Goal: Task Accomplishment & Management: Use online tool/utility

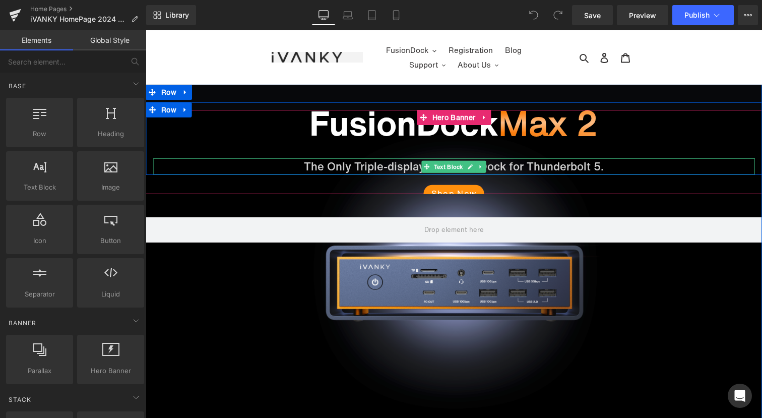
click at [574, 172] on div at bounding box center [454, 173] width 616 height 3
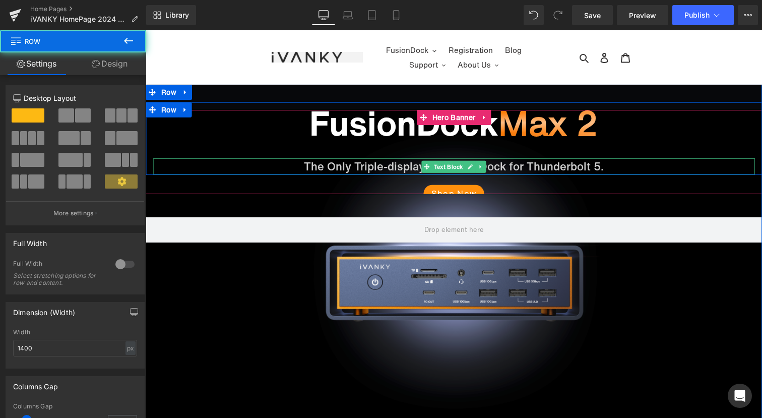
click at [606, 167] on p "The Only Triple-display MacBook Dock for Thunderbolt 5." at bounding box center [453, 166] width 601 height 17
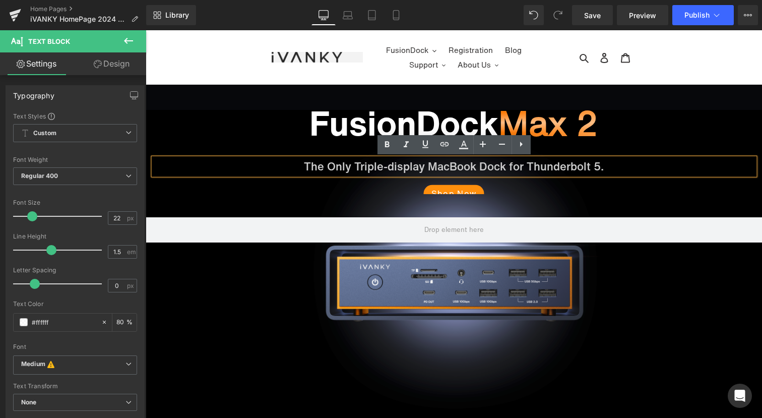
click at [606, 167] on p "The Only Triple-display MacBook Dock for Thunderbolt 5." at bounding box center [453, 166] width 601 height 17
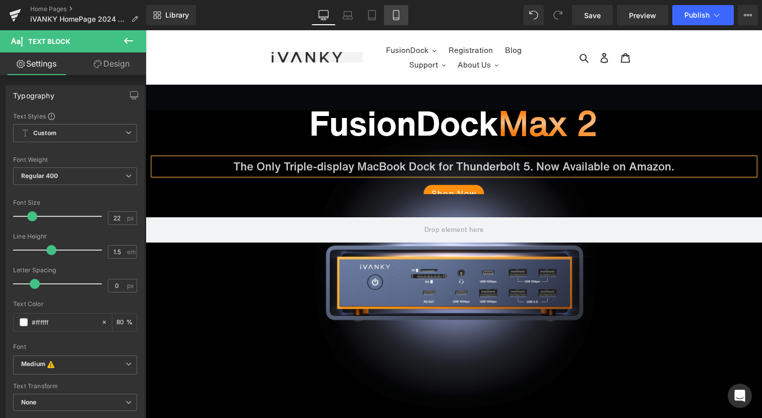
click at [401, 14] on icon at bounding box center [396, 15] width 10 height 10
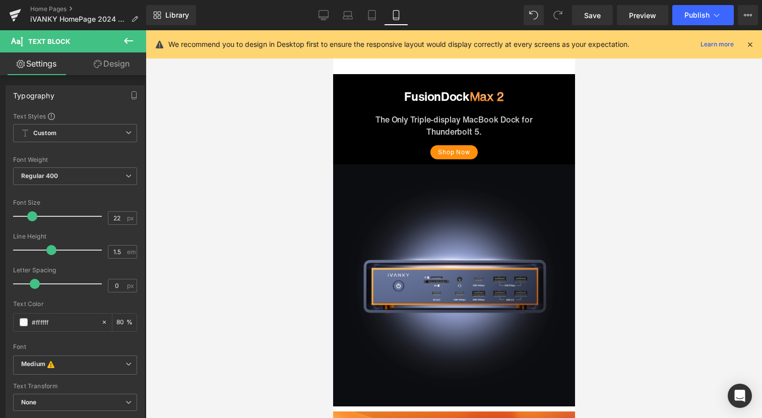
type input "80"
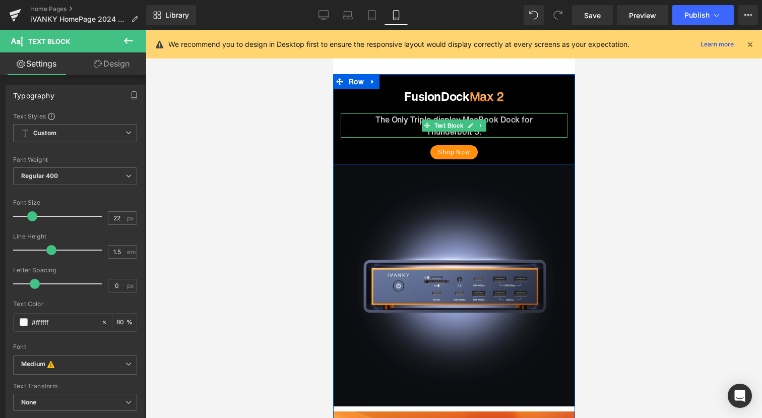
click at [474, 133] on p "Thunderbolt 5." at bounding box center [453, 131] width 217 height 12
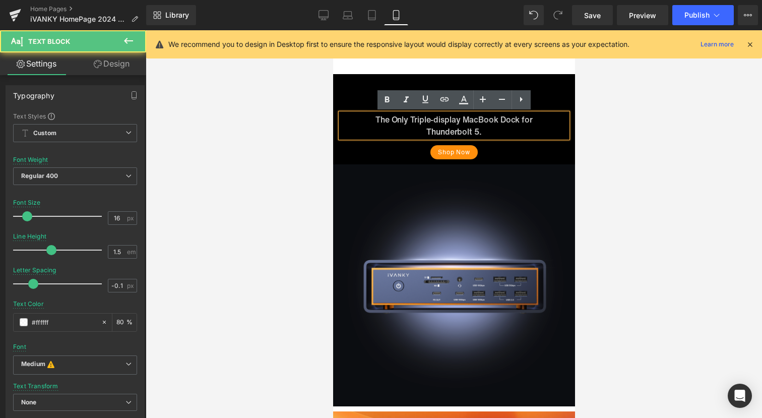
click at [493, 132] on p "Thunderbolt 5." at bounding box center [453, 131] width 217 height 12
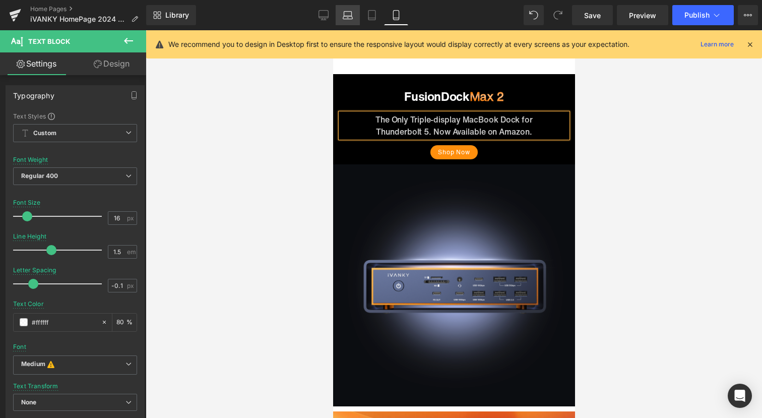
click at [344, 21] on link "Laptop" at bounding box center [348, 15] width 24 height 20
type input "15"
type input "0"
type input "#363434"
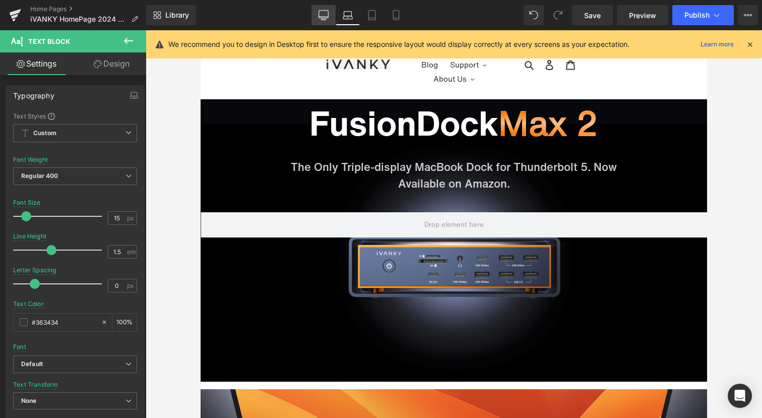
click at [316, 19] on link "Desktop" at bounding box center [323, 15] width 24 height 20
type input "100"
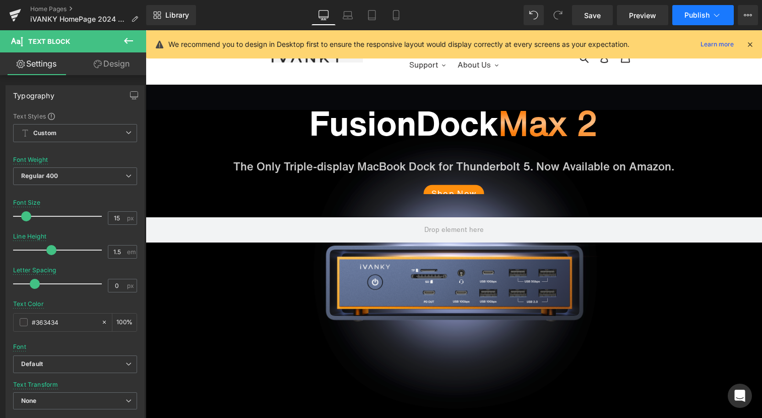
click at [710, 18] on button "Publish" at bounding box center [702, 15] width 61 height 20
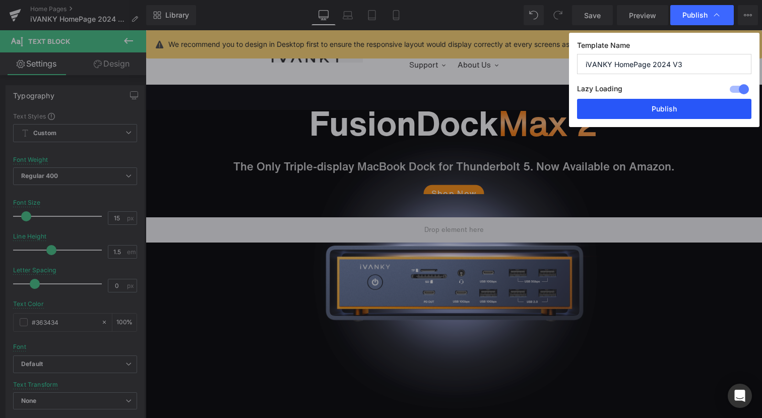
click at [664, 114] on button "Publish" at bounding box center [664, 109] width 174 height 20
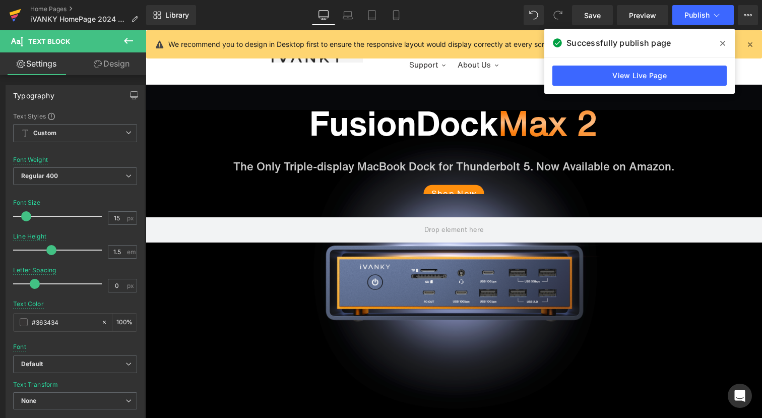
click at [14, 9] on icon at bounding box center [15, 15] width 12 height 25
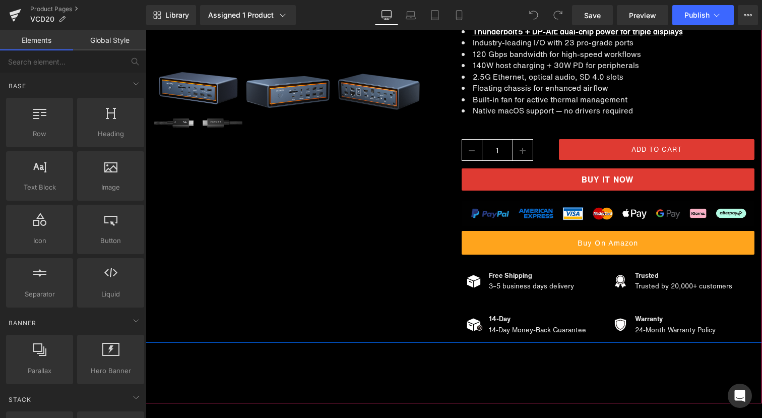
scroll to position [356, 0]
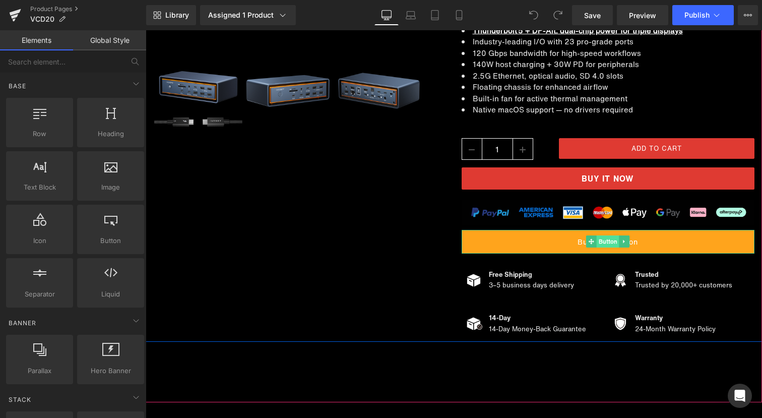
click at [604, 241] on span "Button" at bounding box center [608, 241] width 23 height 12
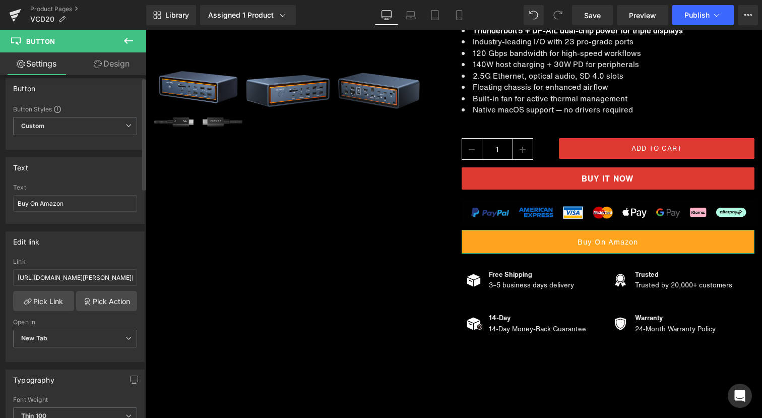
scroll to position [0, 0]
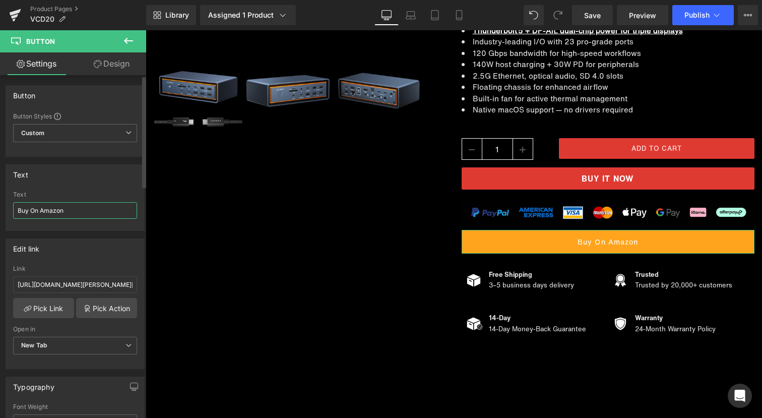
click at [71, 211] on input "Buy On Amazon" at bounding box center [75, 210] width 124 height 17
paste input "Shop on Amazon — Limited-Time Deal"
type input "Shop on Amazon — Limited-Time Deal"
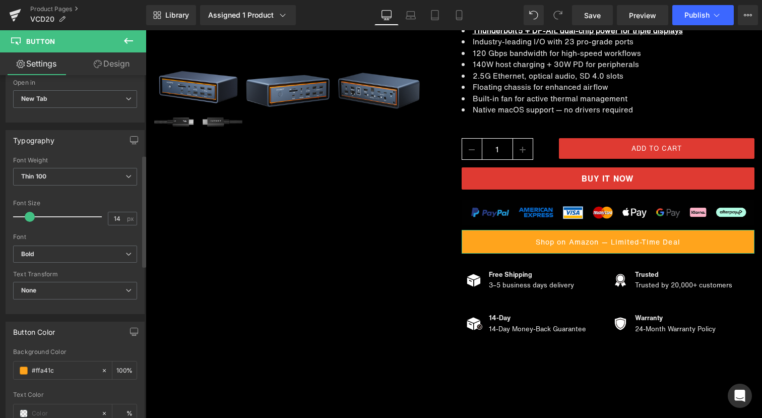
scroll to position [254, 0]
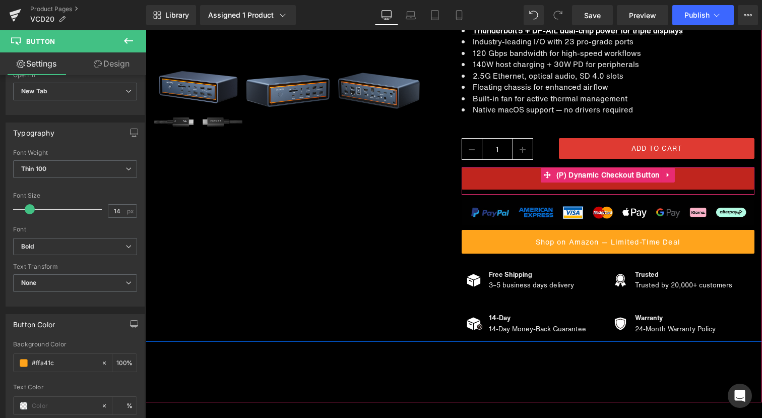
click at [521, 183] on button "Buy it now" at bounding box center [608, 178] width 293 height 22
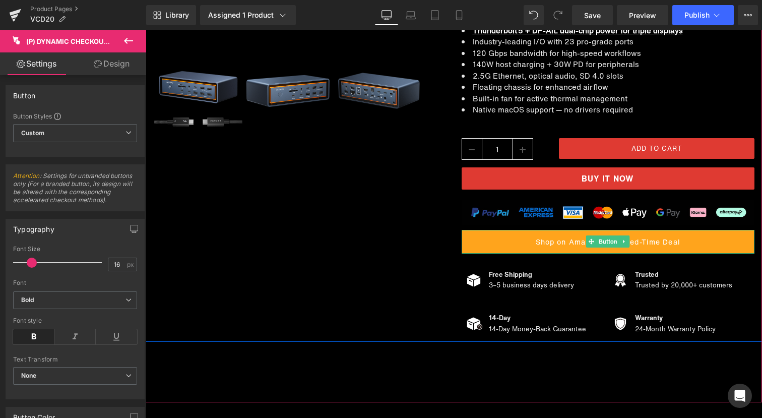
click at [554, 238] on span "Shop on Amazon — Limited-Time Deal" at bounding box center [608, 241] width 145 height 11
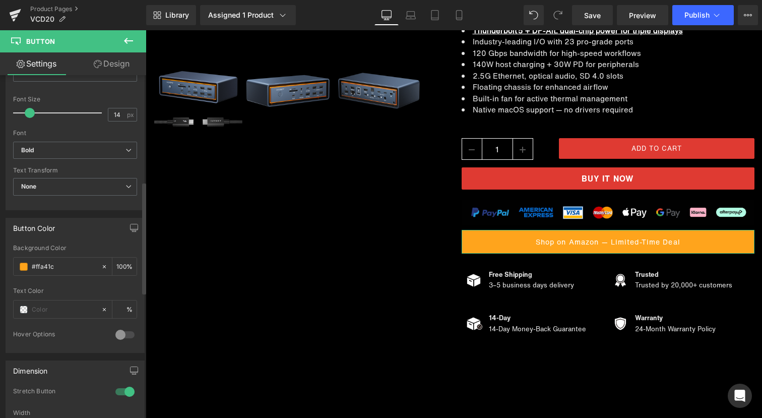
scroll to position [352, 0]
click at [36, 112] on div at bounding box center [60, 111] width 84 height 20
click at [28, 111] on span at bounding box center [32, 111] width 10 height 10
click at [36, 151] on b "Bold" at bounding box center [73, 148] width 104 height 9
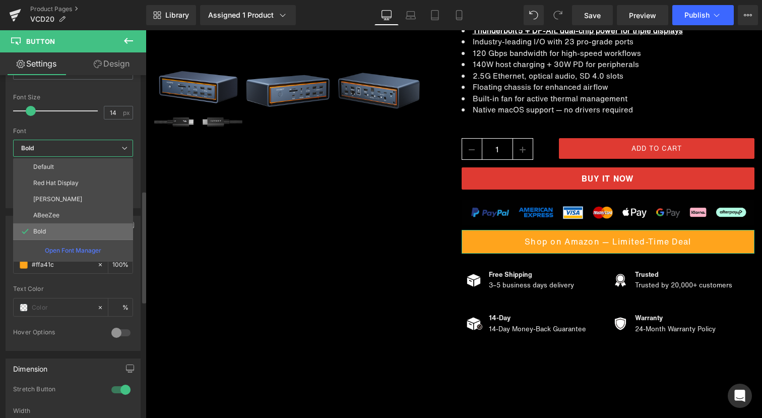
click at [52, 232] on li "Bold" at bounding box center [73, 231] width 120 height 16
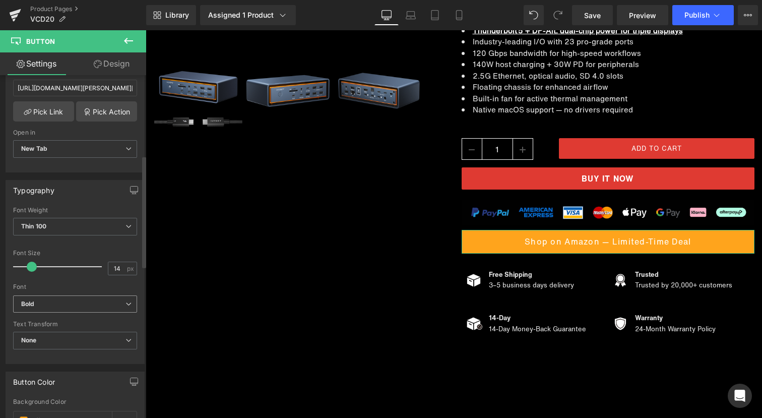
scroll to position [190, 0]
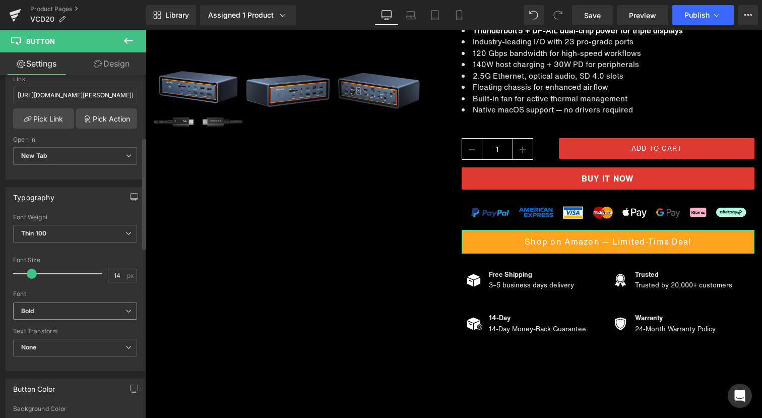
click at [52, 232] on span "Thin 100" at bounding box center [75, 234] width 124 height 18
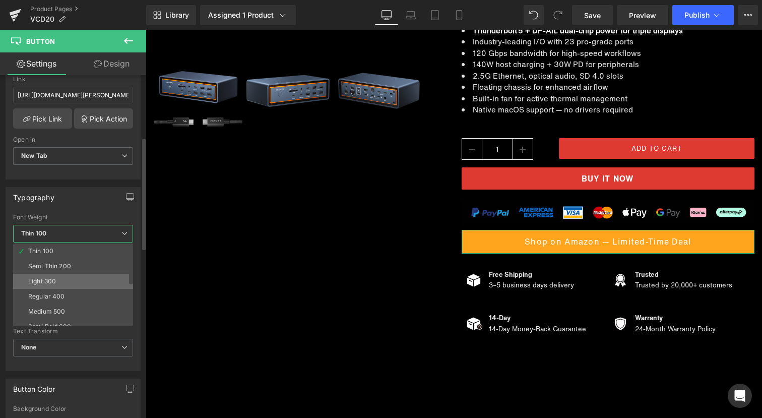
click at [64, 285] on li "Light 300" at bounding box center [75, 281] width 124 height 15
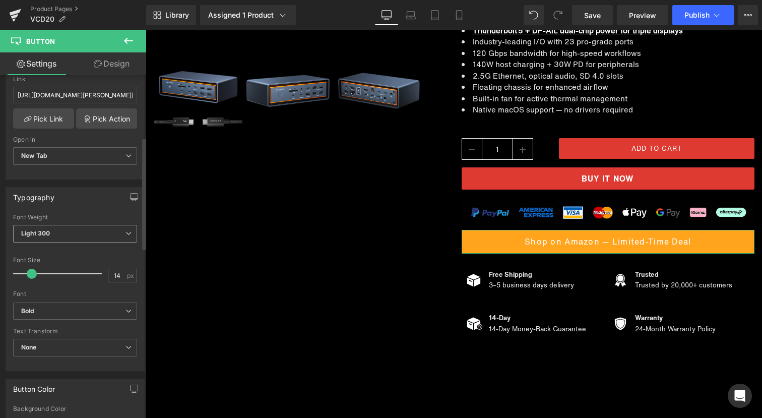
click at [54, 234] on span "Light 300" at bounding box center [75, 234] width 124 height 18
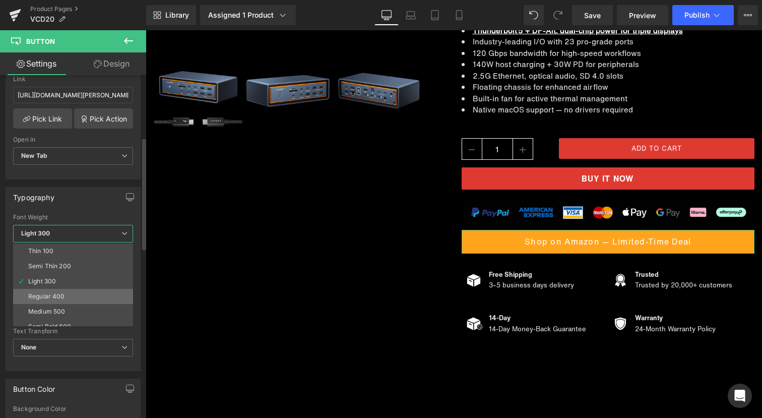
click at [57, 296] on div "Regular 400" at bounding box center [46, 296] width 37 height 7
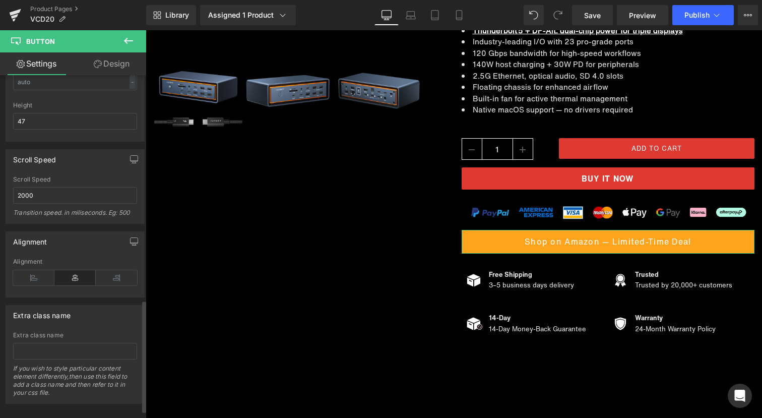
scroll to position [710, 0]
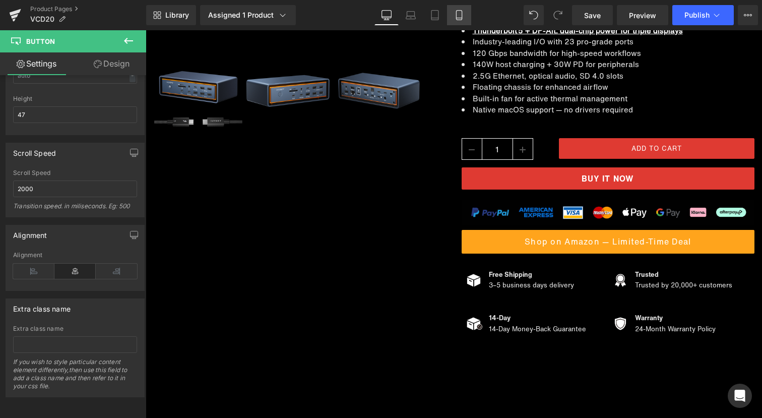
click at [458, 19] on icon at bounding box center [459, 15] width 10 height 10
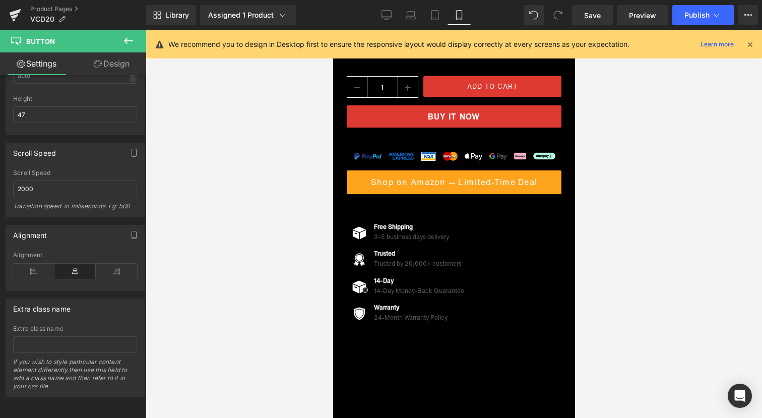
scroll to position [745, 0]
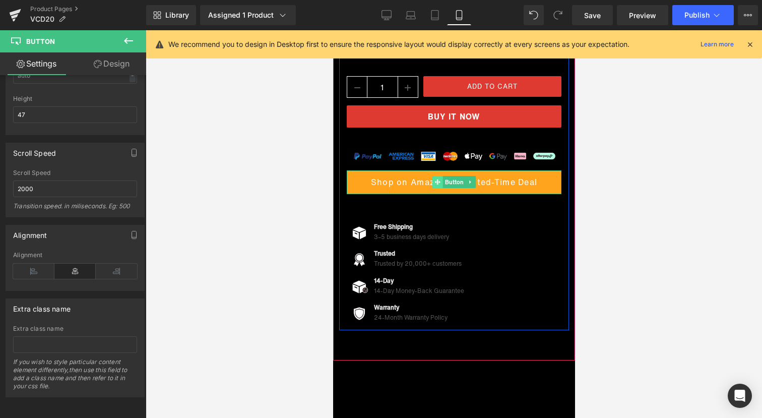
click at [436, 180] on icon at bounding box center [437, 182] width 6 height 6
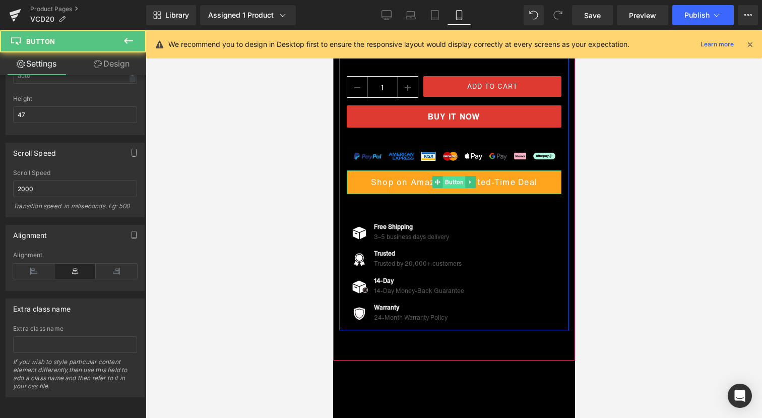
click at [449, 182] on span "Button" at bounding box center [454, 182] width 23 height 12
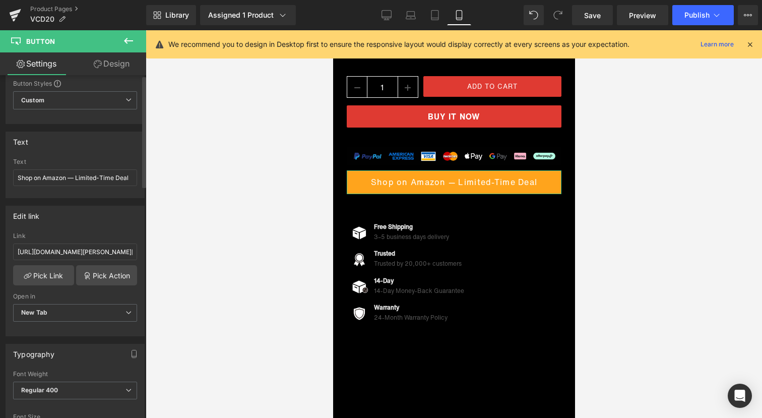
scroll to position [0, 0]
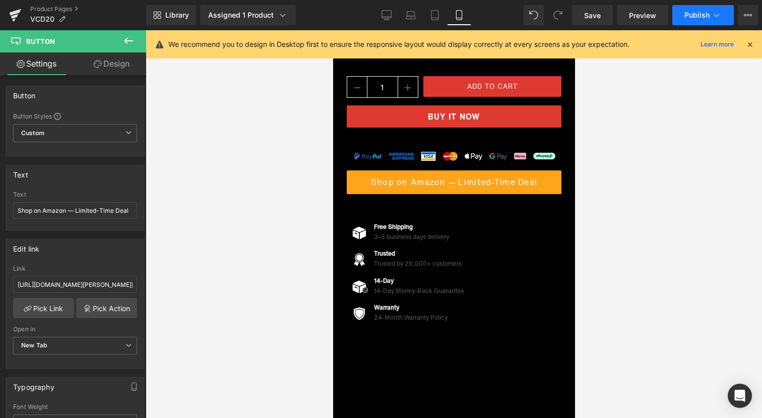
click at [696, 7] on button "Publish" at bounding box center [702, 15] width 61 height 20
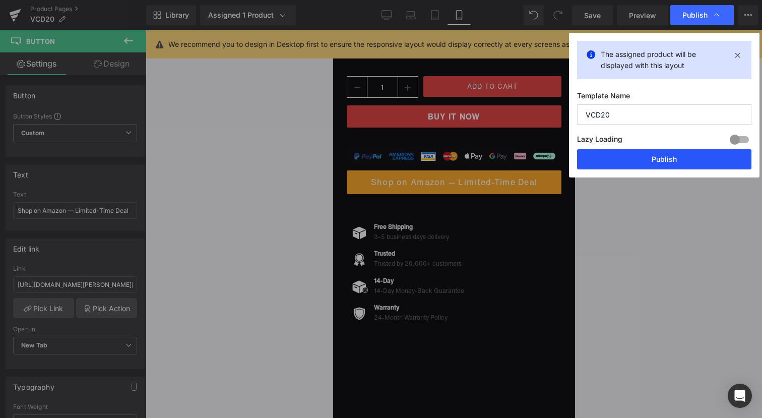
click at [645, 160] on button "Publish" at bounding box center [664, 159] width 174 height 20
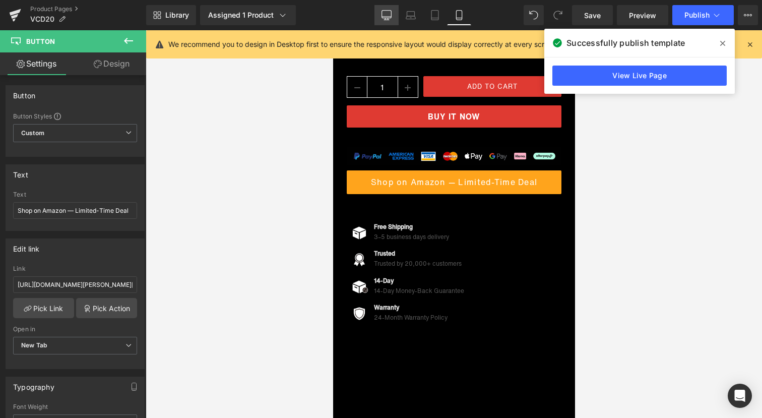
click at [392, 22] on link "Desktop" at bounding box center [386, 15] width 24 height 20
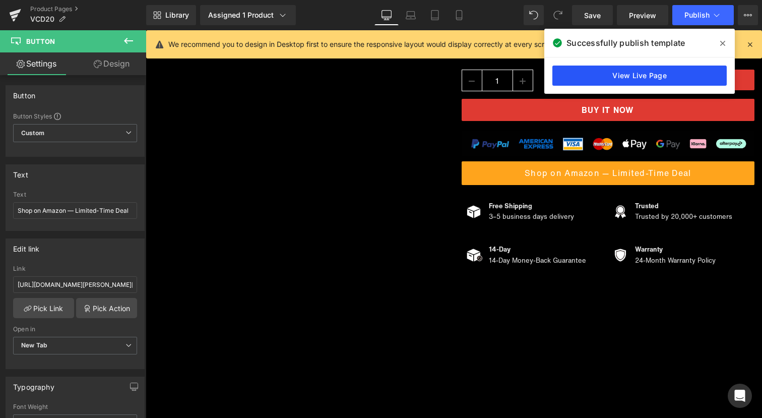
click at [627, 73] on link "View Live Page" at bounding box center [639, 76] width 174 height 20
